Goal: Navigation & Orientation: Find specific page/section

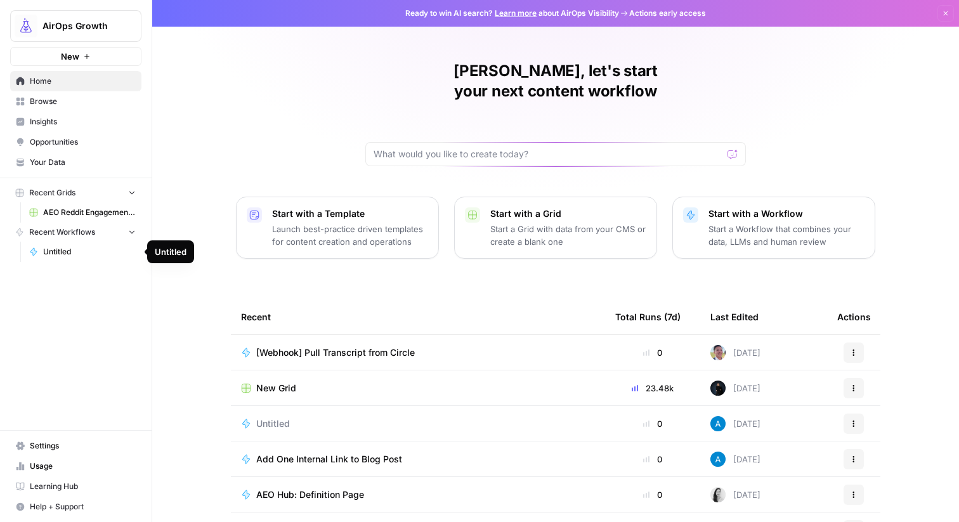
click at [71, 258] on link "Untitled" at bounding box center [82, 252] width 118 height 20
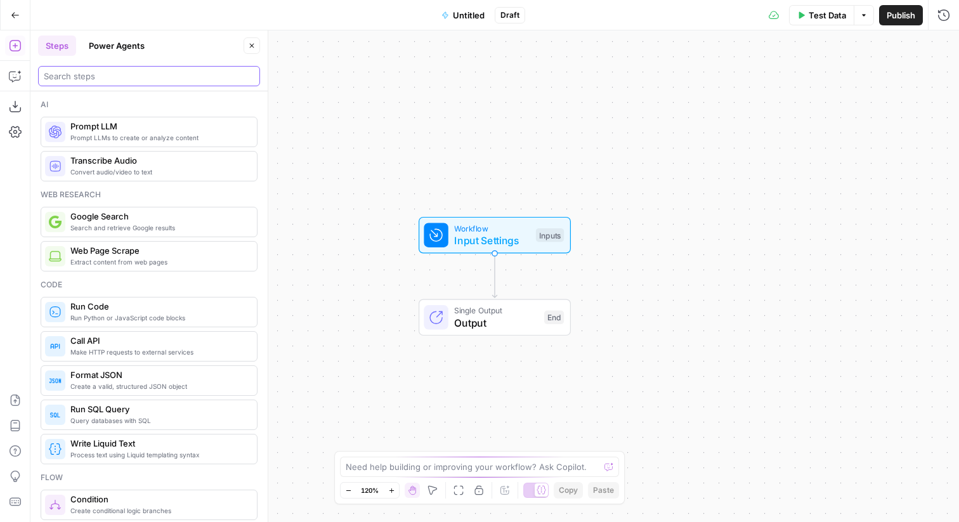
click at [126, 71] on input "search" at bounding box center [149, 76] width 211 height 13
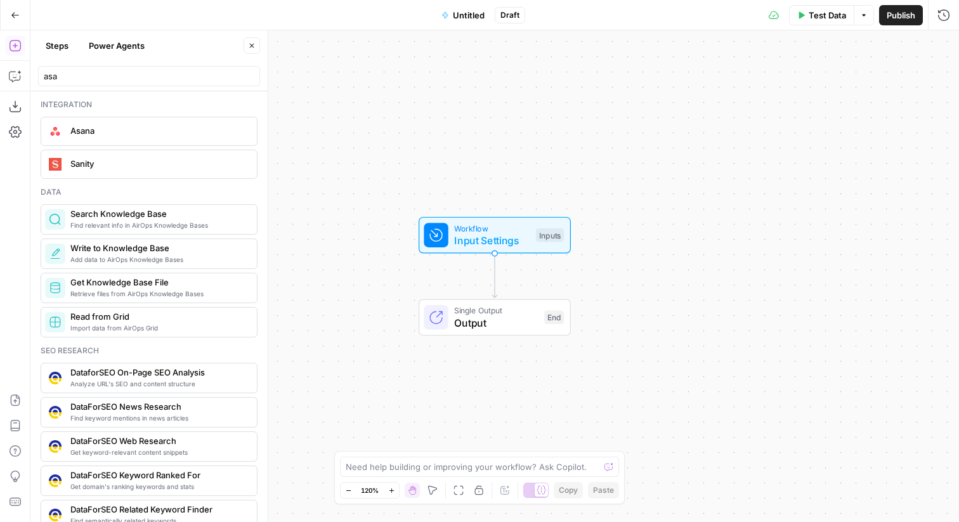
click at [116, 131] on span "Asana" at bounding box center [158, 130] width 176 height 13
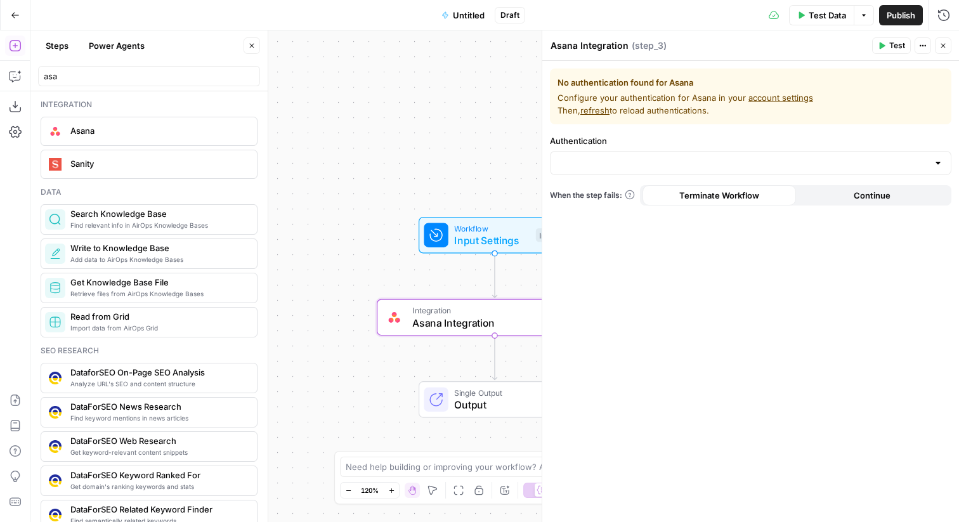
click at [162, 82] on span "No authentication found for Asana" at bounding box center [750, 82] width 386 height 13
click at [162, 100] on span "Configure your authentication for Asana in your account settings Then, refresh …" at bounding box center [750, 103] width 386 height 25
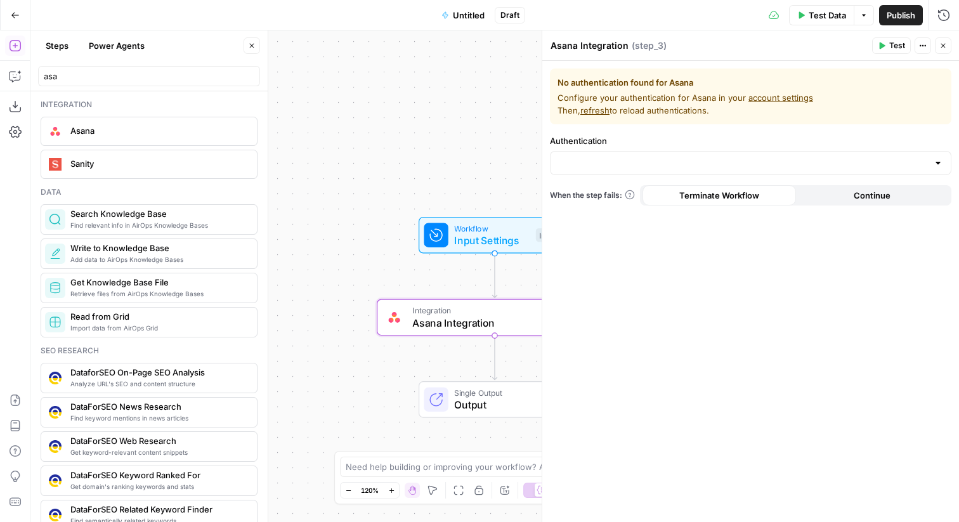
click at [162, 100] on span "Configure your authentication for Asana in your account settings Then, refresh …" at bounding box center [750, 103] width 386 height 25
click at [162, 86] on span "No authentication found for Asana" at bounding box center [750, 82] width 386 height 13
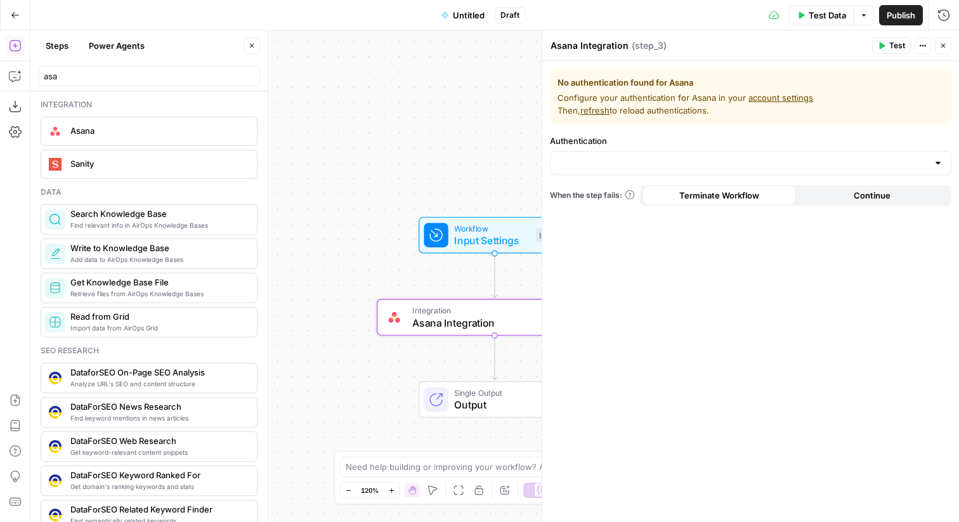
click at [162, 86] on span "No authentication found for Asana" at bounding box center [750, 82] width 386 height 13
click at [162, 92] on span "Configure your authentication for Asana in your account settings Then, refresh …" at bounding box center [750, 103] width 386 height 25
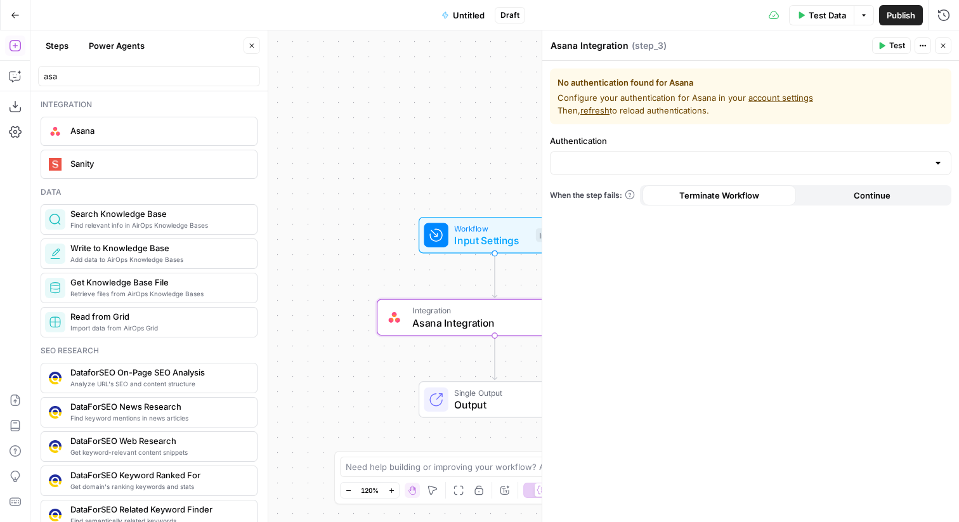
click at [162, 92] on span "Configure your authentication for Asana in your account settings Then, refresh …" at bounding box center [750, 103] width 386 height 25
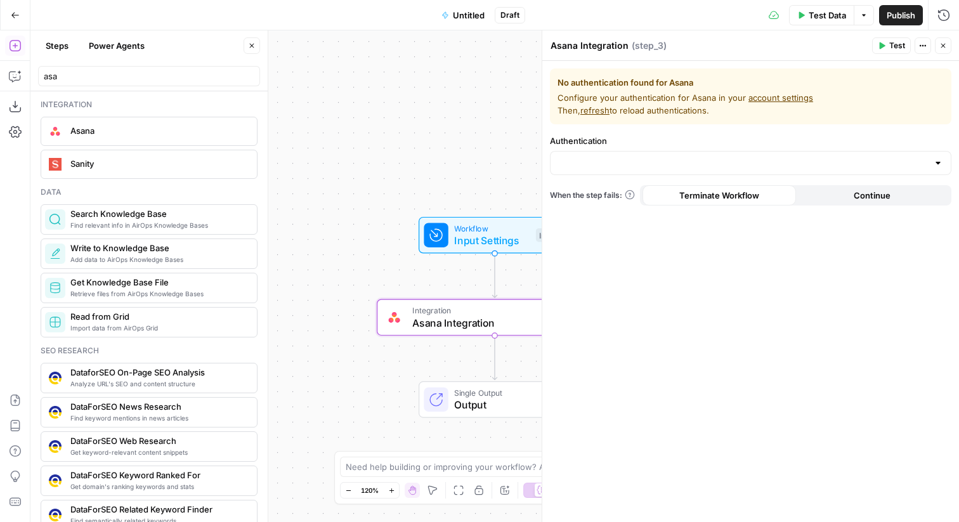
click at [162, 98] on span "Configure your authentication for Asana in your account settings Then, refresh …" at bounding box center [750, 103] width 386 height 25
click at [162, 103] on span "Configure your authentication for Asana in your account settings Then, refresh …" at bounding box center [750, 103] width 386 height 25
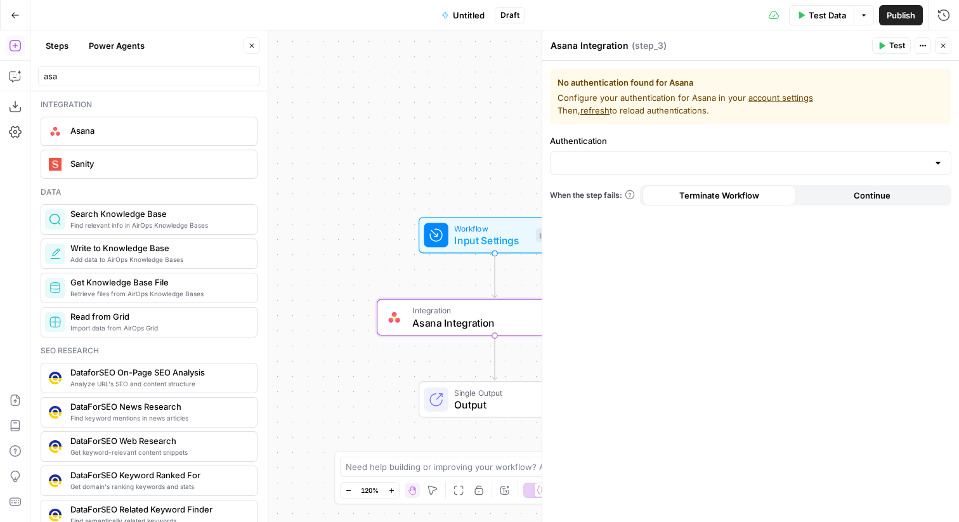
click at [162, 103] on span "Configure your authentication for Asana in your account settings Then, refresh …" at bounding box center [750, 103] width 386 height 25
click at [162, 49] on button "Actions" at bounding box center [923, 45] width 16 height 16
click at [162, 83] on span "No authentication found for Asana" at bounding box center [750, 82] width 386 height 13
click at [162, 189] on span "Continue" at bounding box center [872, 195] width 37 height 13
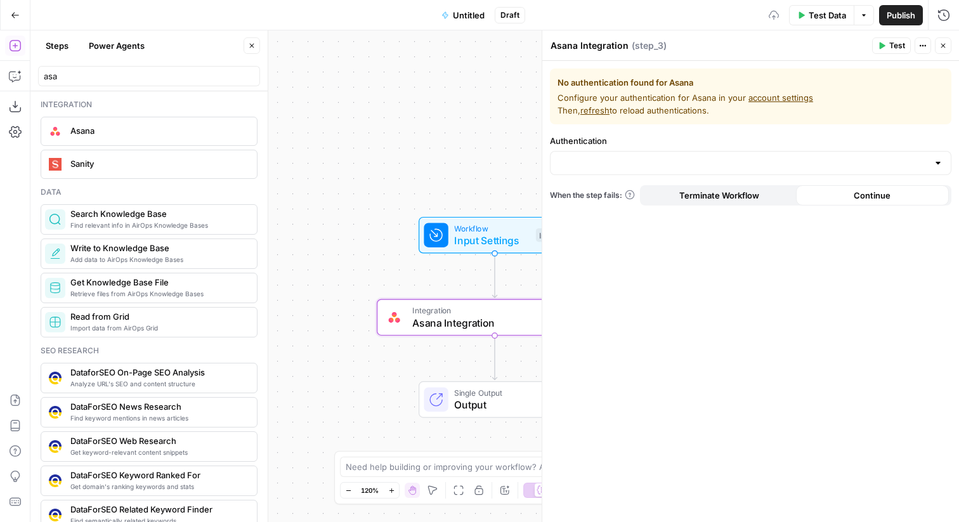
click at [162, 195] on span "Terminate Workflow" at bounding box center [719, 195] width 80 height 13
click at [143, 74] on input "asa" at bounding box center [149, 76] width 211 height 13
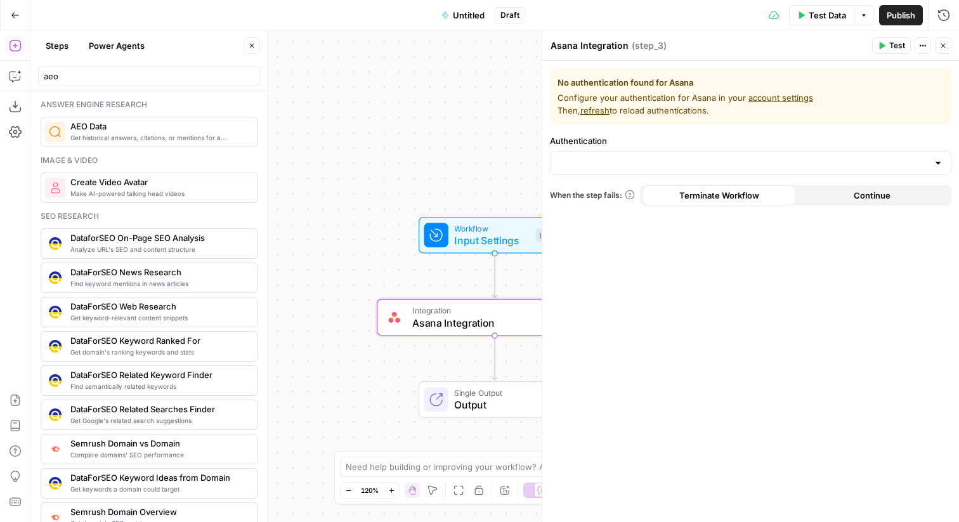
click at [100, 130] on span "AEO Data" at bounding box center [158, 126] width 176 height 13
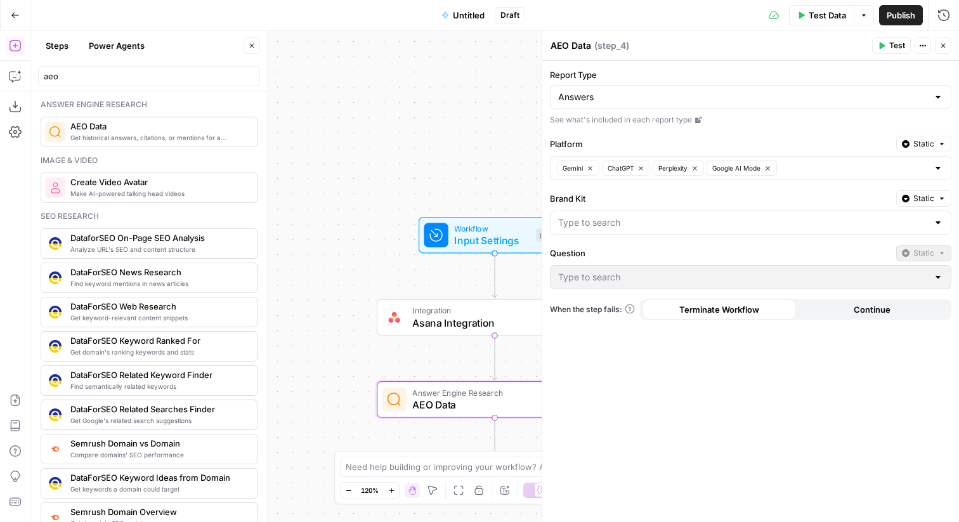
click at [162, 121] on icon at bounding box center [698, 120] width 8 height 8
click at [121, 69] on div "aeo" at bounding box center [149, 76] width 222 height 20
type input "a"
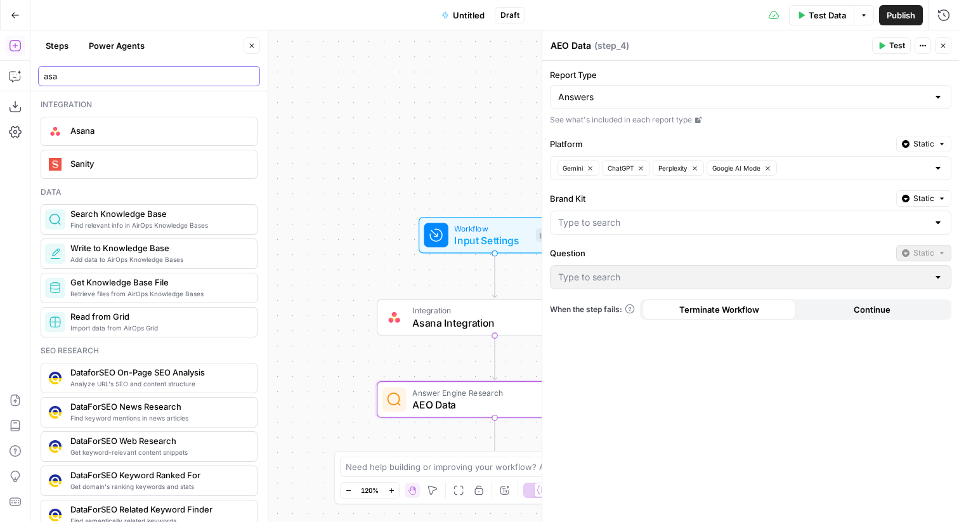
type input "asa"
click at [100, 139] on div "Asana" at bounding box center [148, 131] width 207 height 20
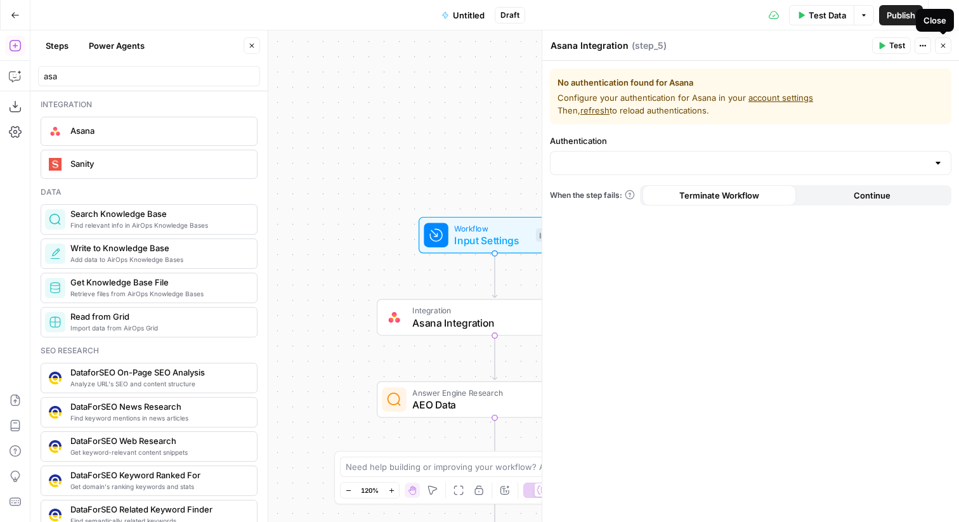
click at [162, 48] on icon "button" at bounding box center [943, 46] width 8 height 8
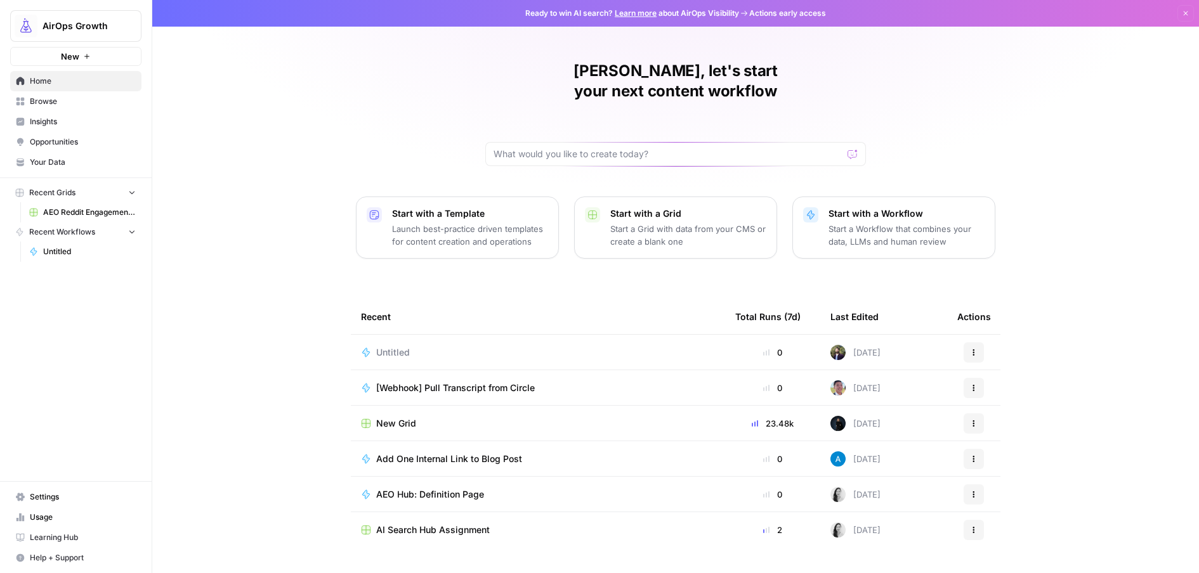
click at [67, 75] on span "Home" at bounding box center [83, 80] width 106 height 11
click at [88, 30] on span "AirOps Growth" at bounding box center [80, 26] width 77 height 13
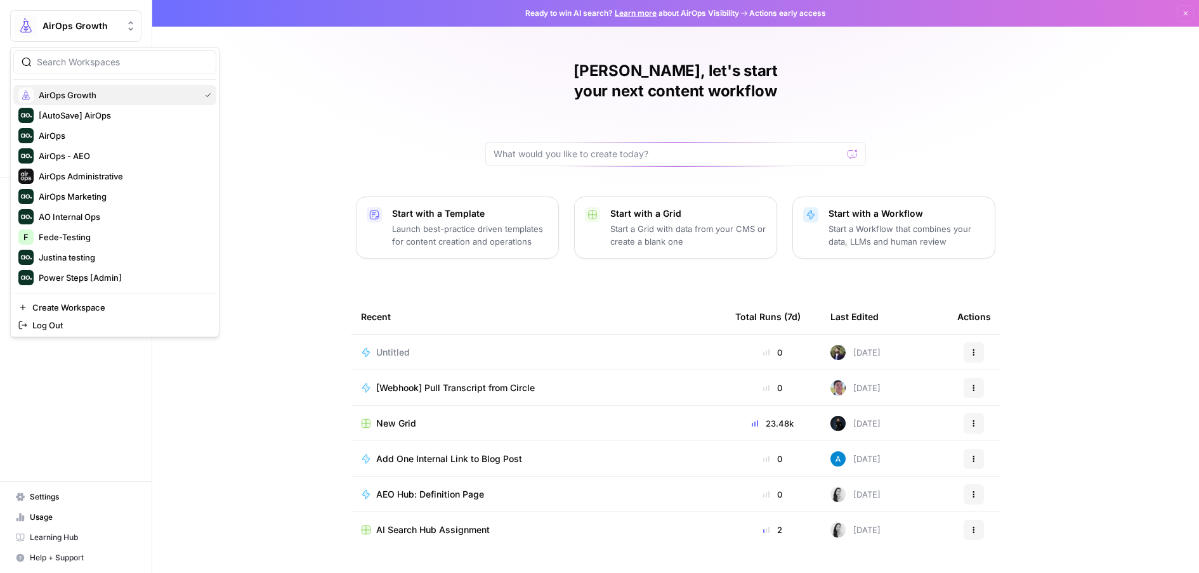
click at [77, 91] on span "AirOps Growth" at bounding box center [117, 95] width 156 height 13
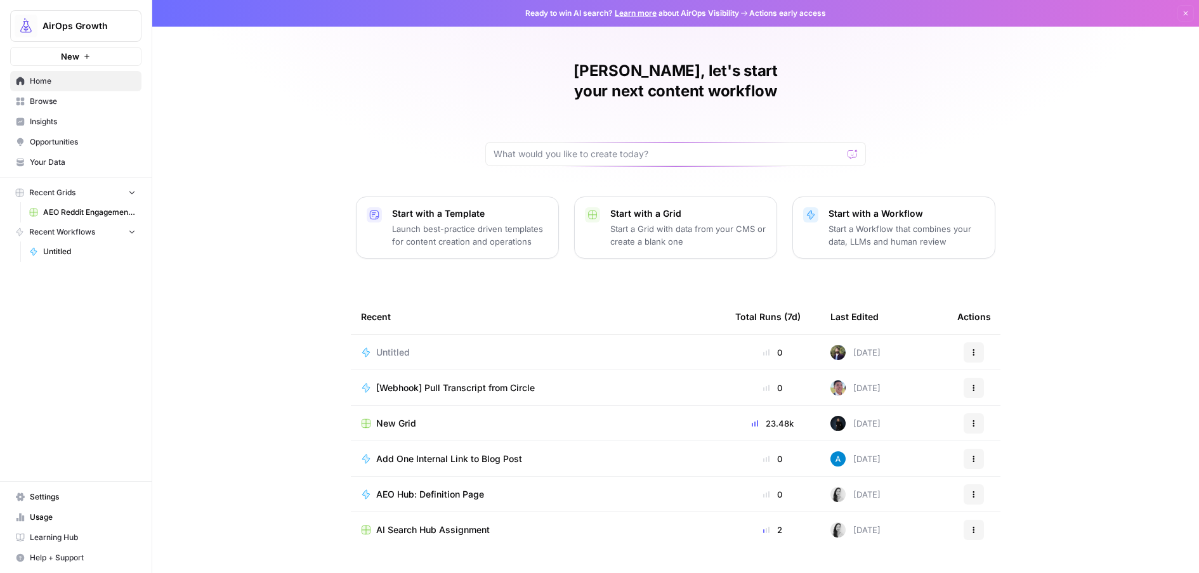
click at [56, 105] on span "Browse" at bounding box center [83, 101] width 106 height 11
